Goal: Task Accomplishment & Management: Manage account settings

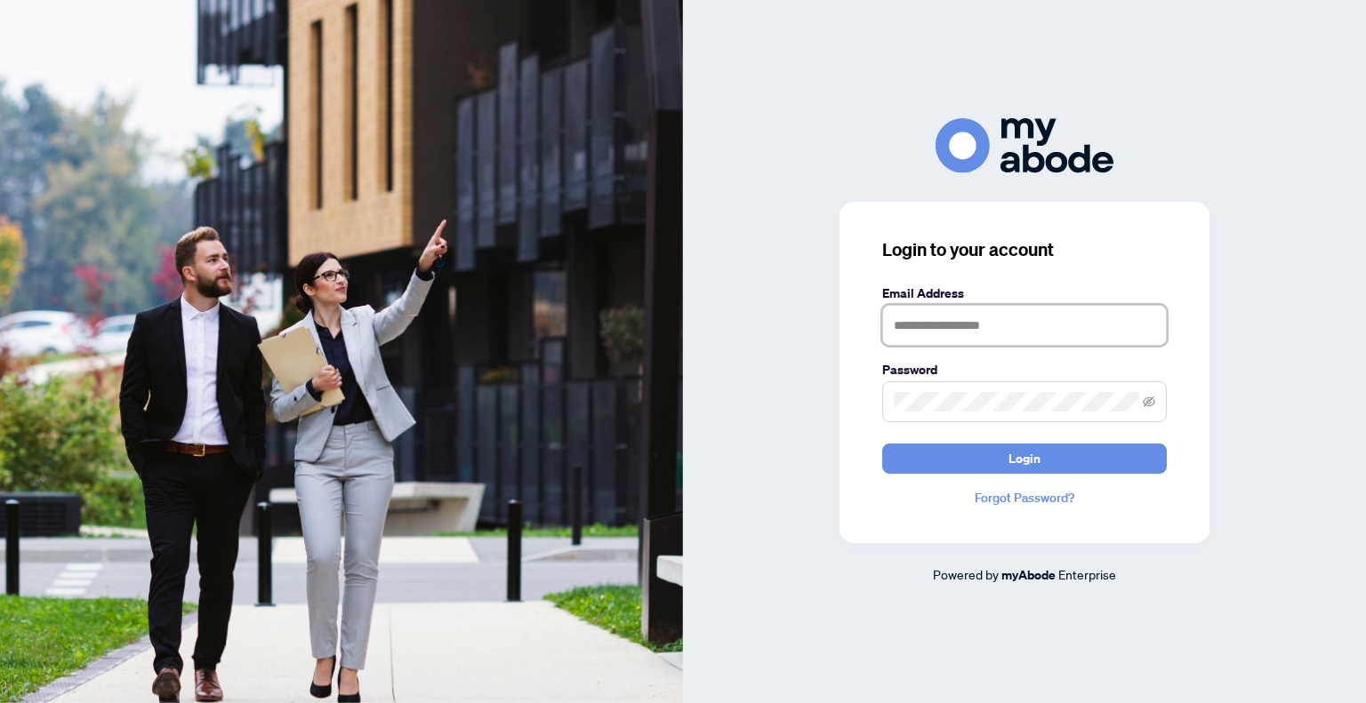
type input "**********"
click at [980, 337] on input "**********" at bounding box center [1024, 325] width 284 height 41
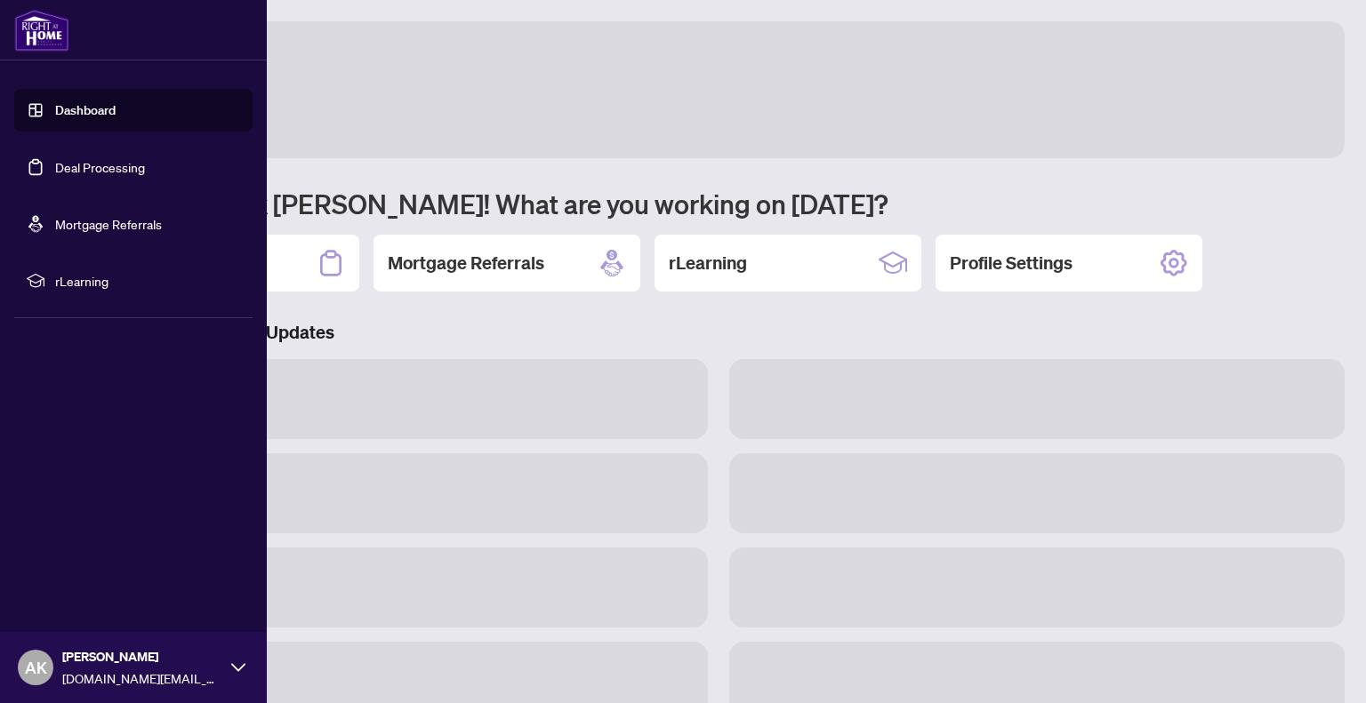
click at [71, 106] on link "Dashboard" at bounding box center [85, 110] width 60 height 16
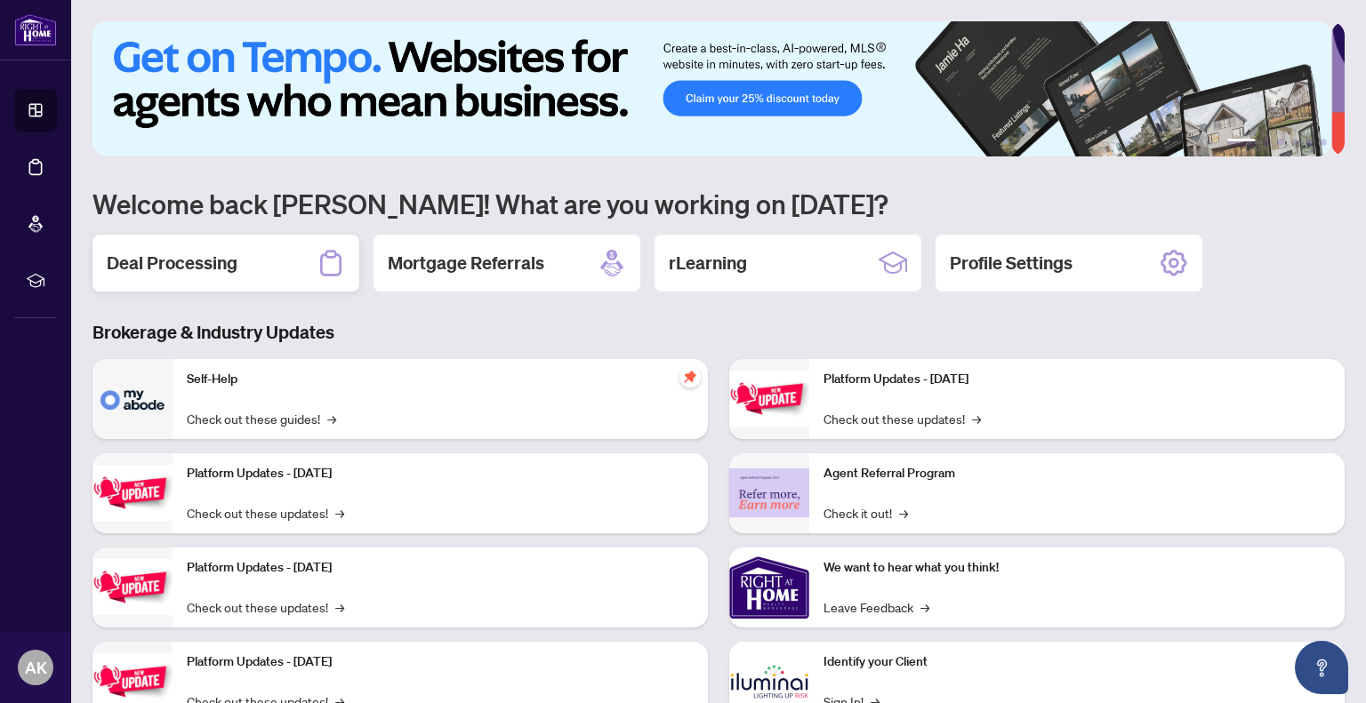
click at [220, 259] on h2 "Deal Processing" at bounding box center [172, 263] width 131 height 25
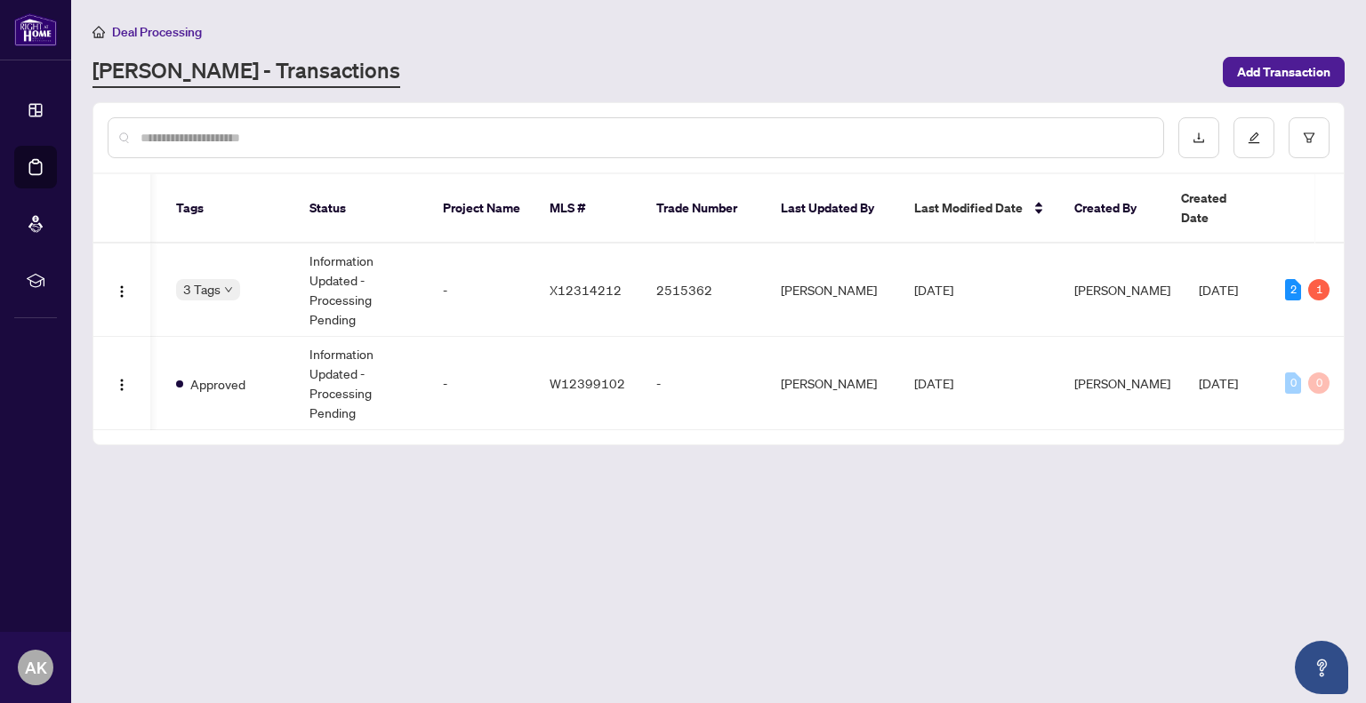
scroll to position [0, 462]
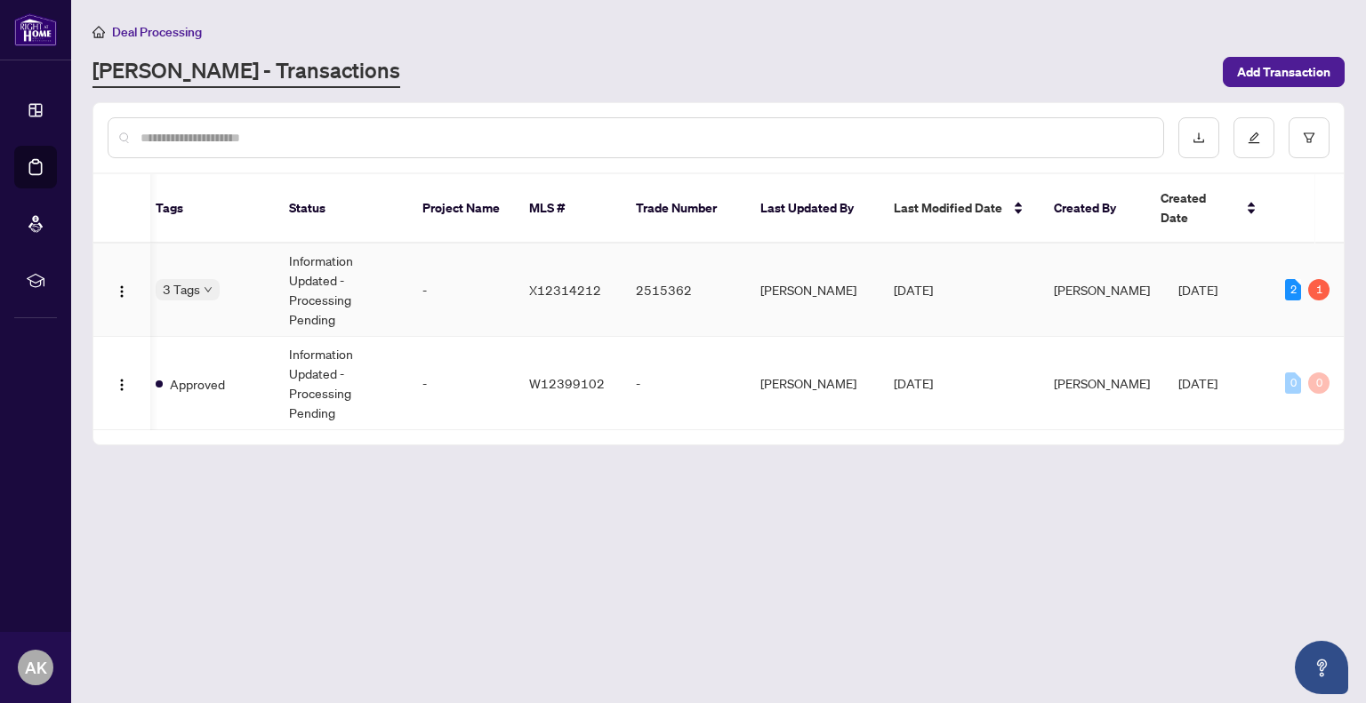
click at [313, 268] on td "Information Updated - Processing Pending" at bounding box center [341, 290] width 133 height 93
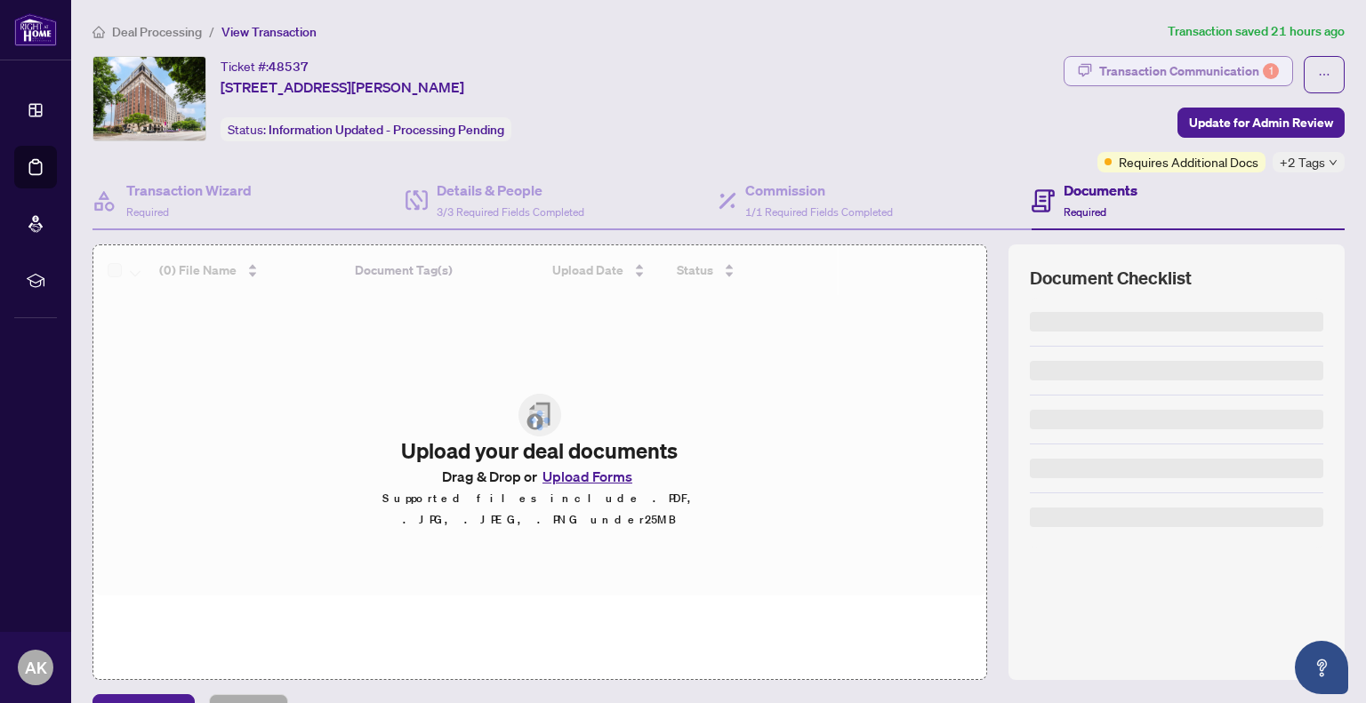
click at [1213, 67] on div "Transaction Communication 1" at bounding box center [1189, 71] width 180 height 28
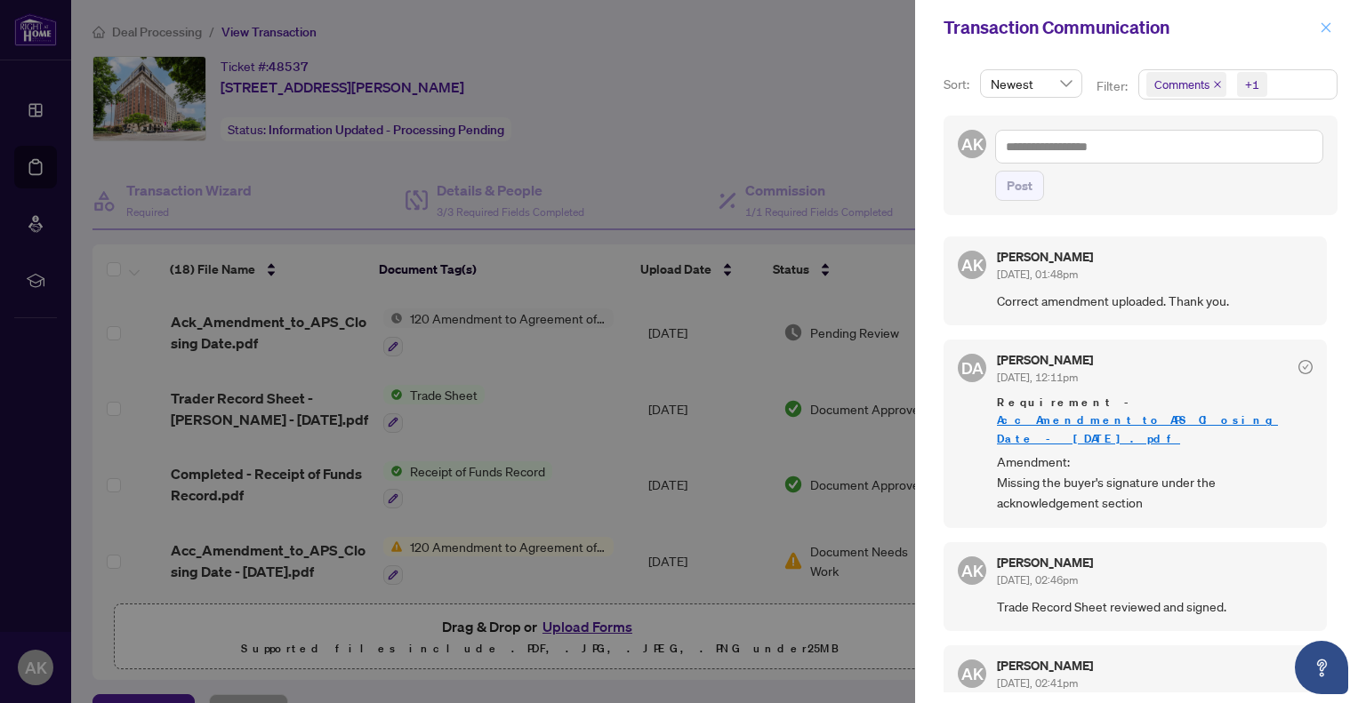
click at [1326, 27] on icon "close" at bounding box center [1326, 27] width 10 height 10
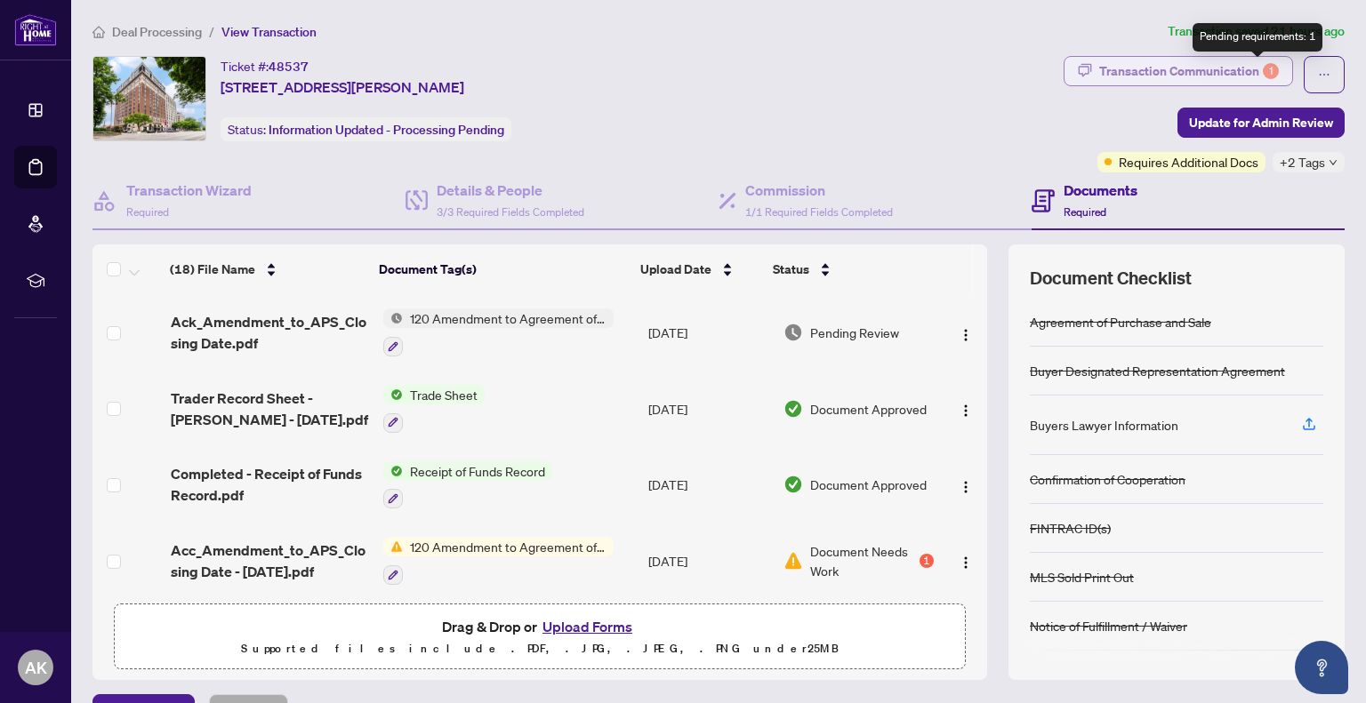
click at [1262, 64] on div "1" at bounding box center [1270, 71] width 16 height 16
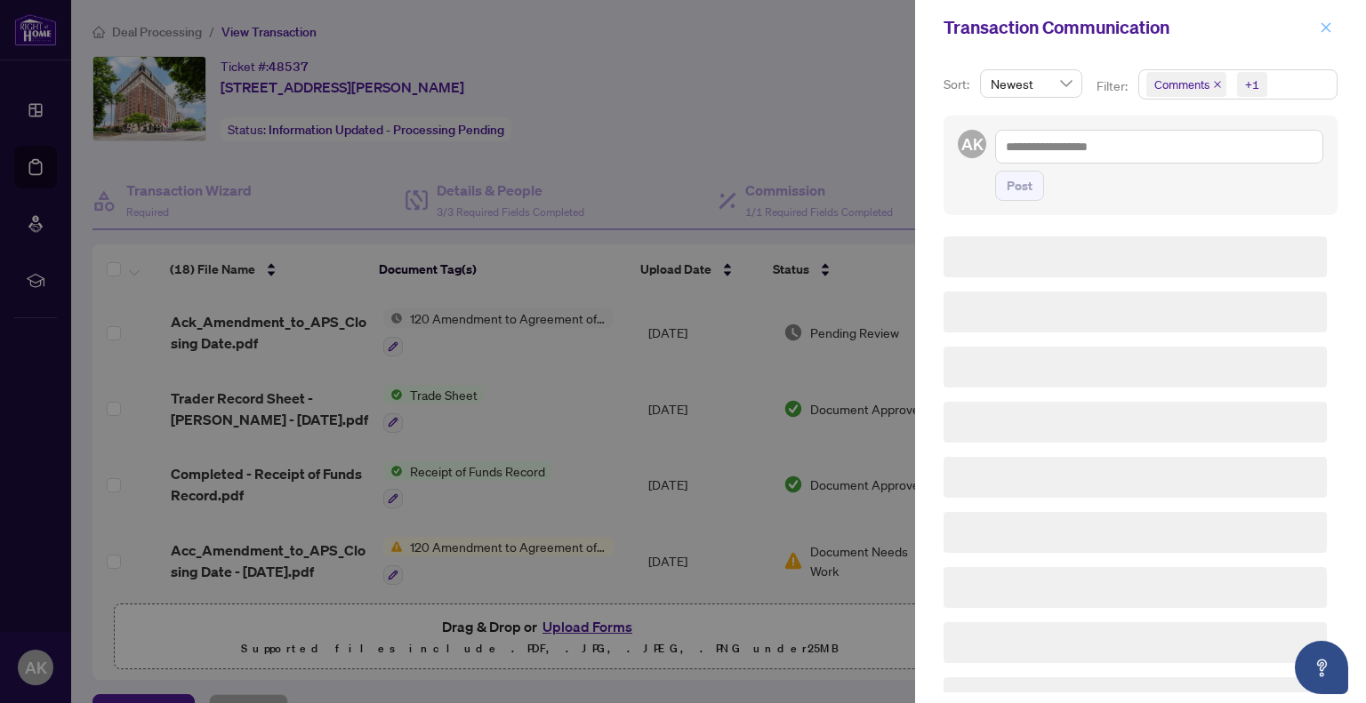
click at [1323, 24] on icon "close" at bounding box center [1325, 27] width 12 height 12
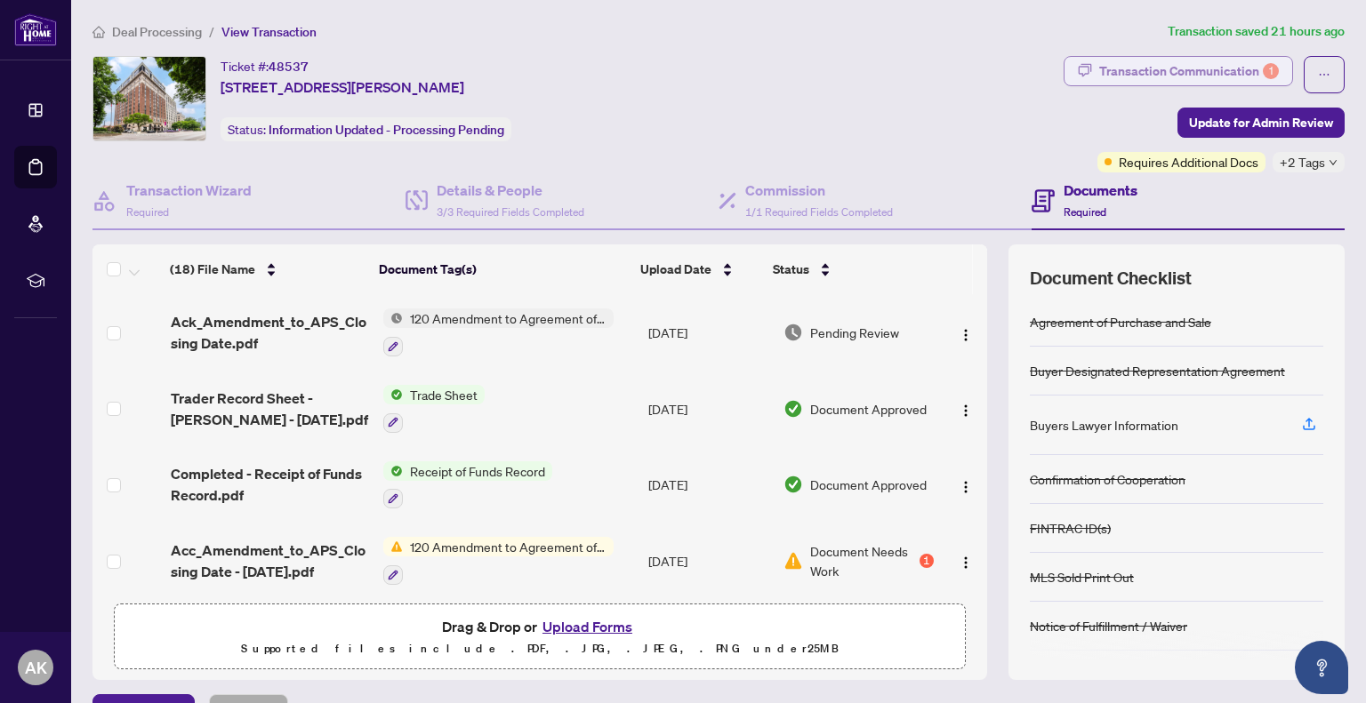
click at [1198, 68] on div "Transaction Communication 1" at bounding box center [1189, 71] width 180 height 28
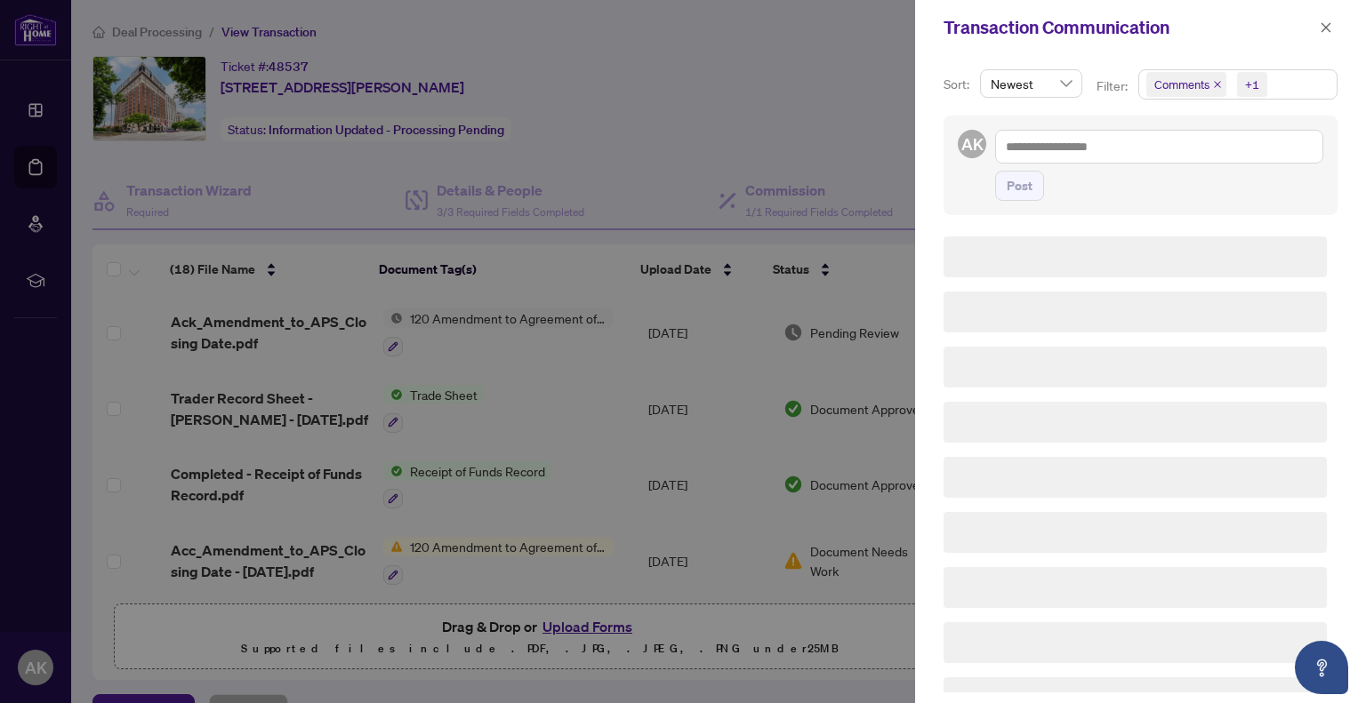
click at [792, 89] on div at bounding box center [683, 351] width 1366 height 703
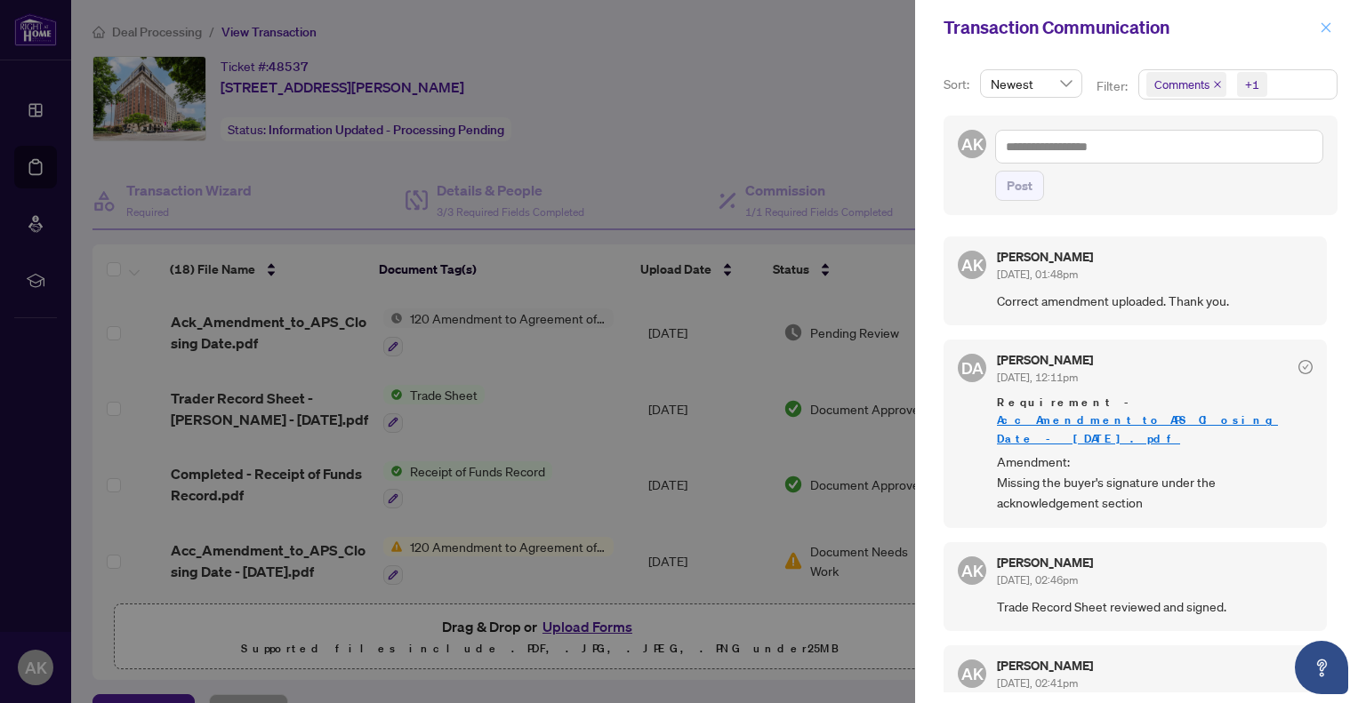
click at [1326, 22] on icon "close" at bounding box center [1325, 27] width 12 height 12
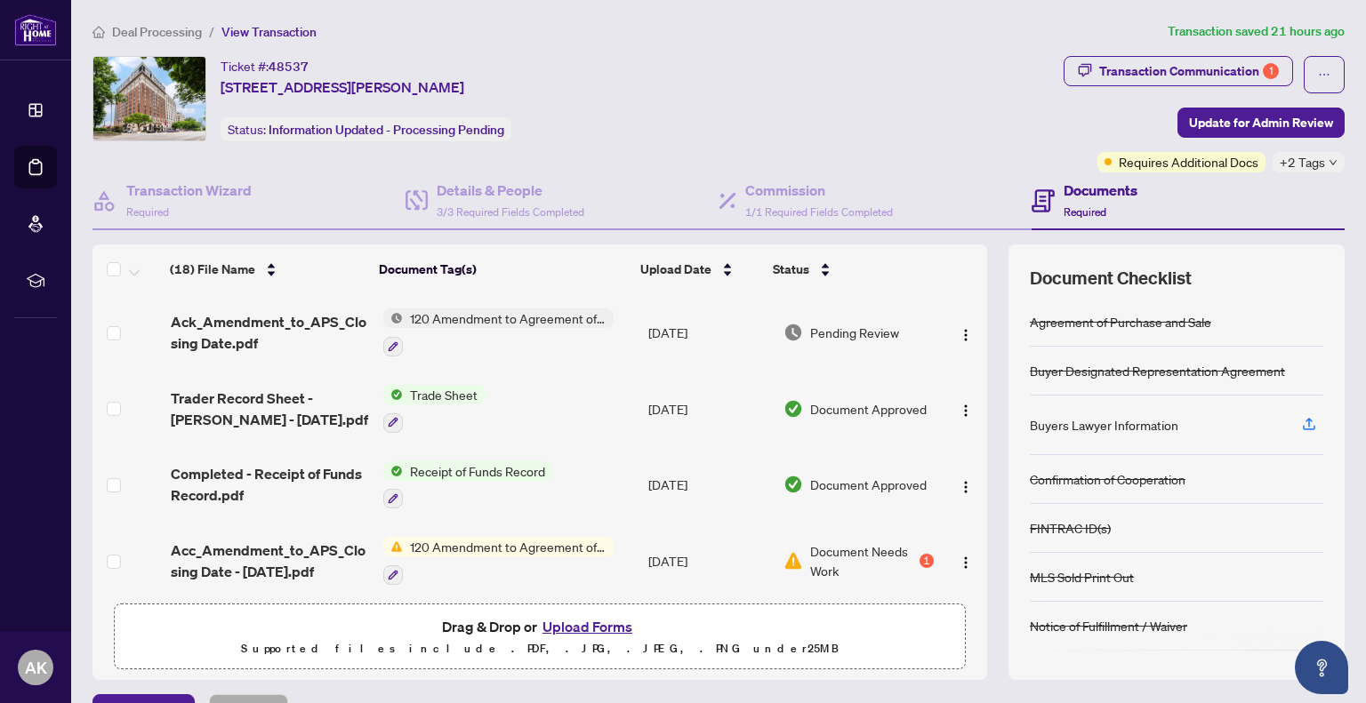
click at [822, 553] on span "Document Needs Work" at bounding box center [862, 560] width 105 height 39
